Goal: Browse casually

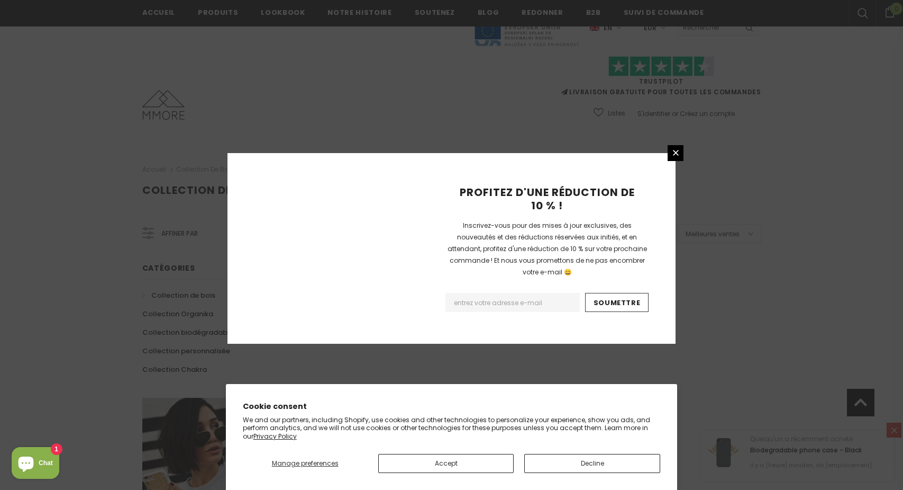
scroll to position [621, 0]
